Goal: Task Accomplishment & Management: Complete application form

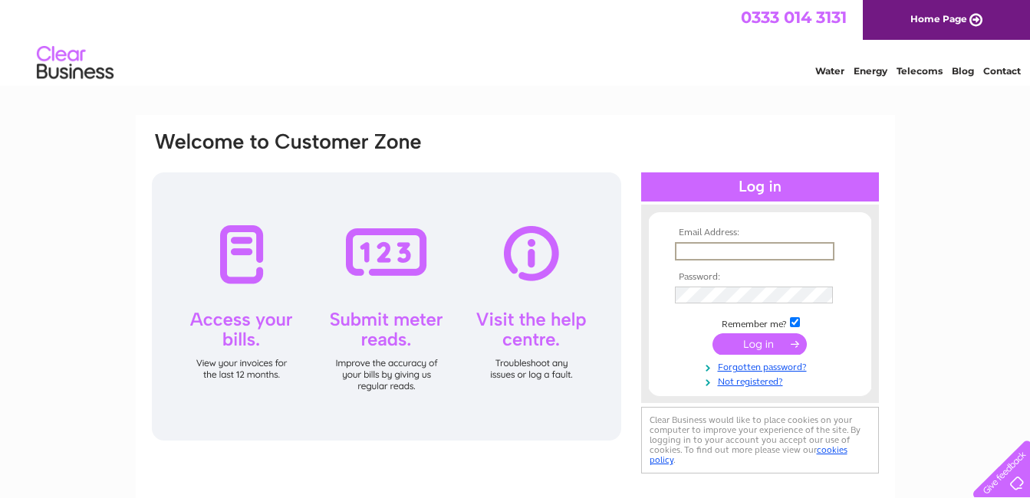
click at [725, 249] on input "text" at bounding box center [754, 251] width 159 height 18
type input "brianendicott4010@gmail.com"
click at [752, 344] on input "submit" at bounding box center [759, 344] width 94 height 21
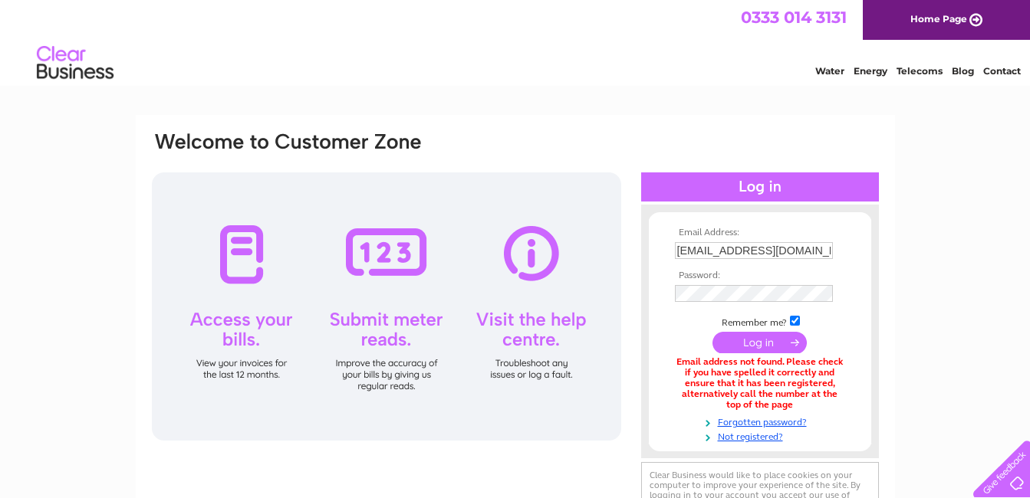
click at [213, 261] on div at bounding box center [386, 307] width 469 height 268
click at [769, 419] on link "Forgotten password?" at bounding box center [762, 421] width 174 height 15
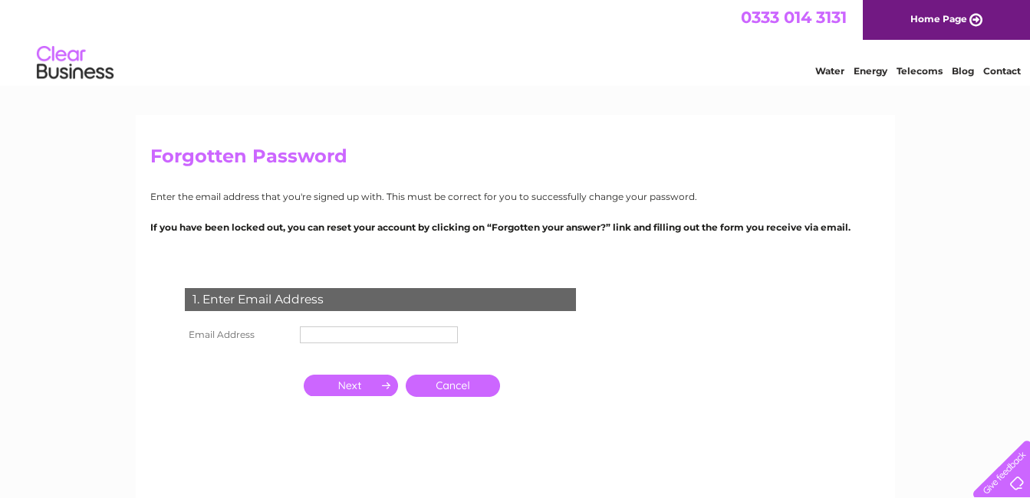
click at [407, 337] on input "text" at bounding box center [379, 335] width 158 height 17
type input "brianendicott4010@gmail.com"
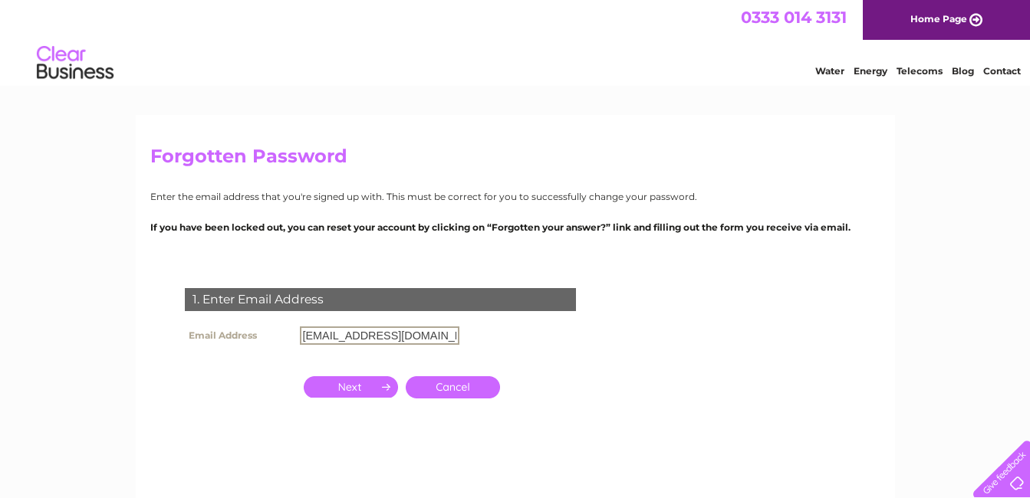
click at [367, 386] on input "button" at bounding box center [351, 386] width 94 height 21
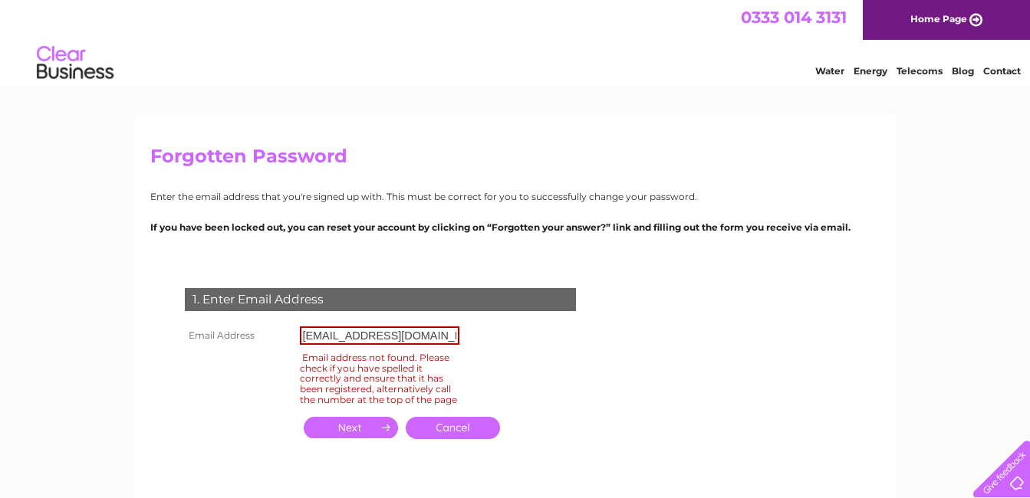
click at [474, 439] on link "Cancel" at bounding box center [453, 428] width 94 height 22
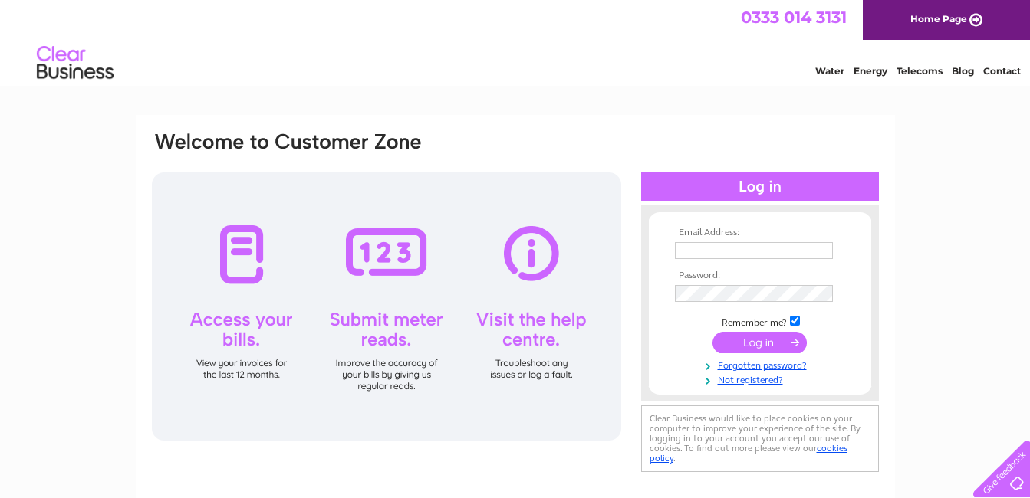
click at [830, 71] on link "Water" at bounding box center [829, 71] width 29 height 12
click at [748, 382] on link "Not registered?" at bounding box center [762, 379] width 174 height 15
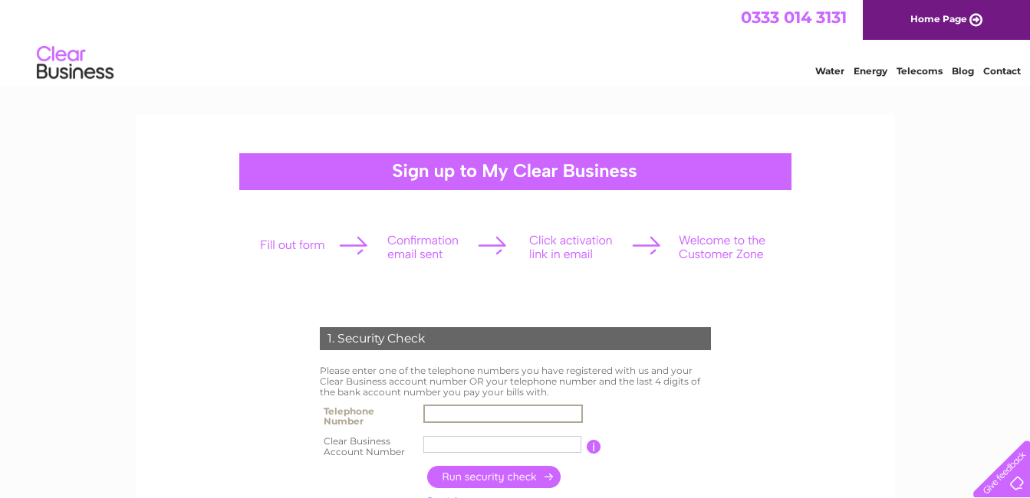
click at [527, 413] on input "text" at bounding box center [502, 414] width 159 height 18
type input "07900215830"
click at [481, 443] on input "[GEOGRAPHIC_DATA]" at bounding box center [502, 445] width 159 height 18
click at [508, 480] on input "button" at bounding box center [494, 477] width 135 height 22
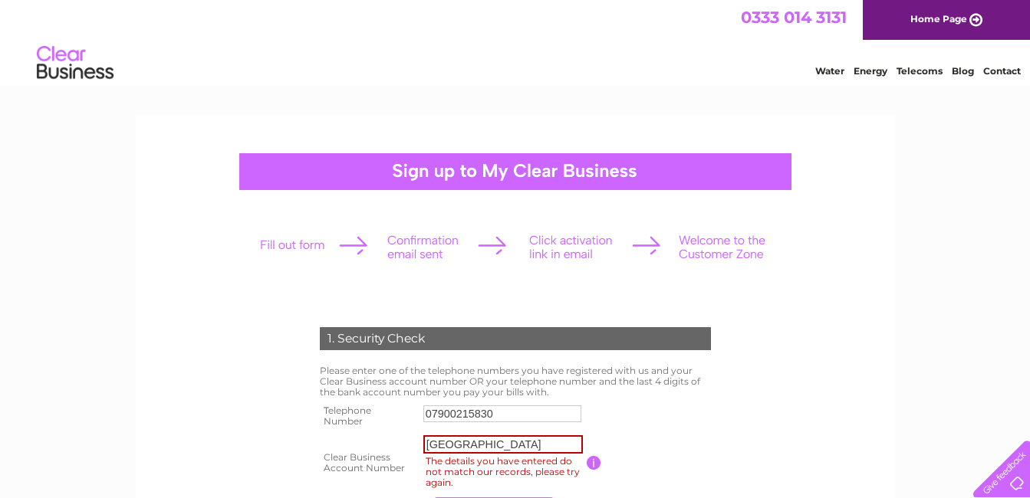
click at [542, 444] on input "[GEOGRAPHIC_DATA]" at bounding box center [502, 445] width 159 height 18
type input "E"
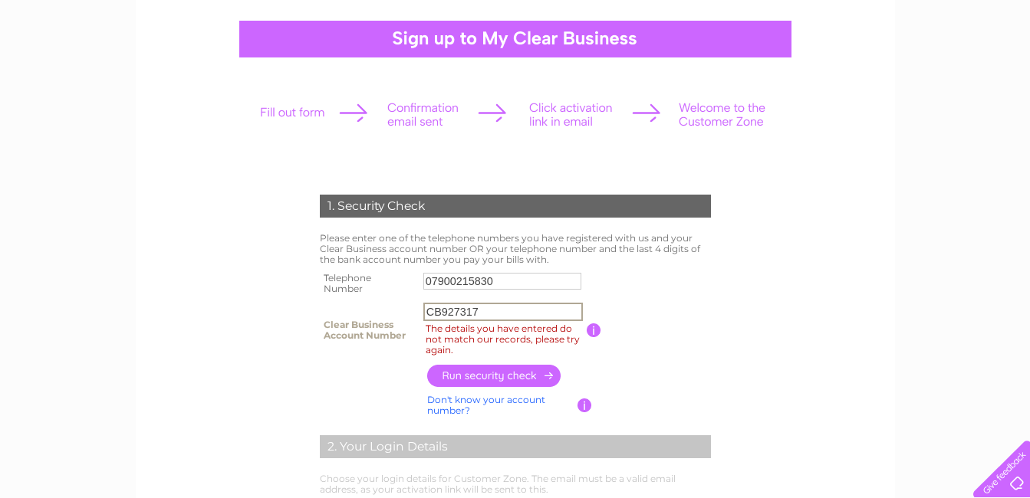
scroll to position [153, 0]
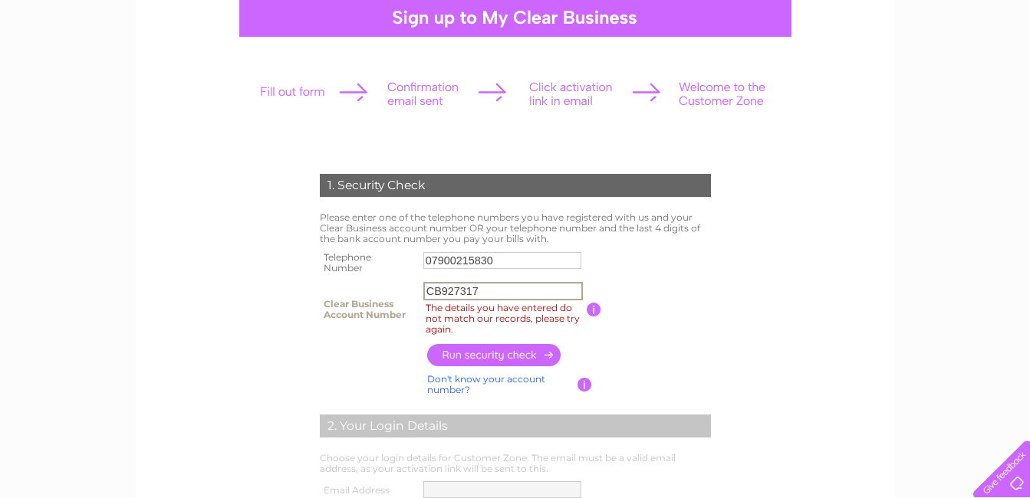
type input "CB927317"
click at [523, 355] on input "button" at bounding box center [494, 355] width 135 height 22
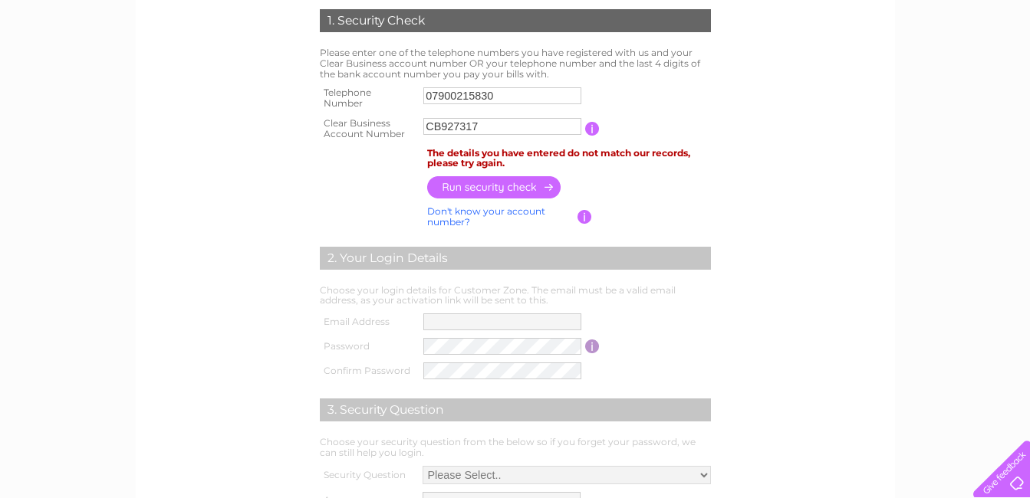
scroll to position [320, 0]
